Goal: Task Accomplishment & Management: Manage account settings

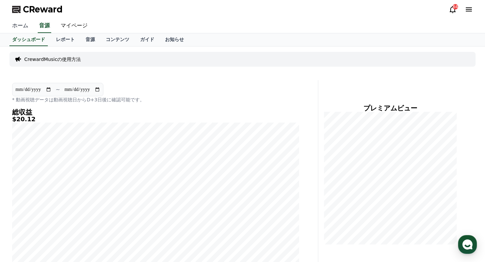
click at [27, 25] on link "ホーム" at bounding box center [20, 26] width 27 height 14
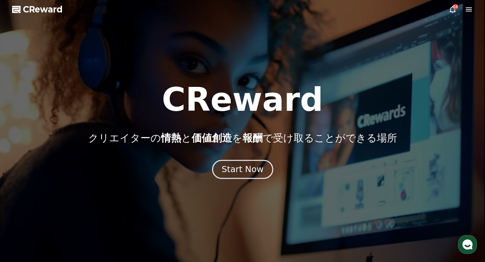
click at [253, 165] on div "Start Now" at bounding box center [243, 169] width 42 height 11
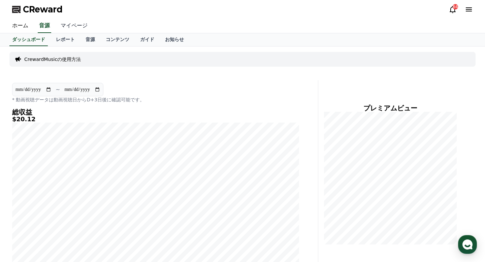
click at [73, 19] on link "マイページ" at bounding box center [74, 26] width 38 height 14
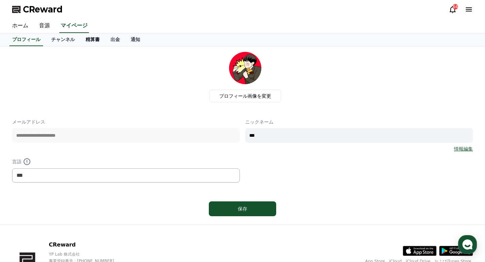
click at [96, 39] on link "精算書" at bounding box center [92, 39] width 25 height 13
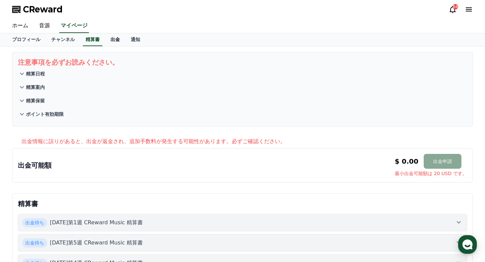
click at [114, 39] on link "出金" at bounding box center [115, 39] width 20 height 13
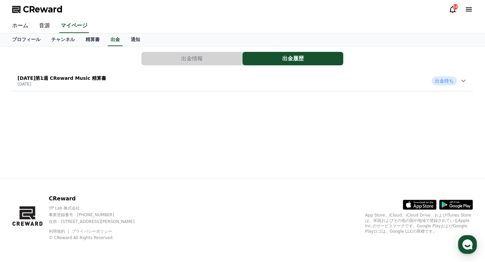
click at [77, 76] on p "[DATE]第1週 CReward Music 精算書" at bounding box center [62, 78] width 89 height 7
